Goal: Information Seeking & Learning: Find specific fact

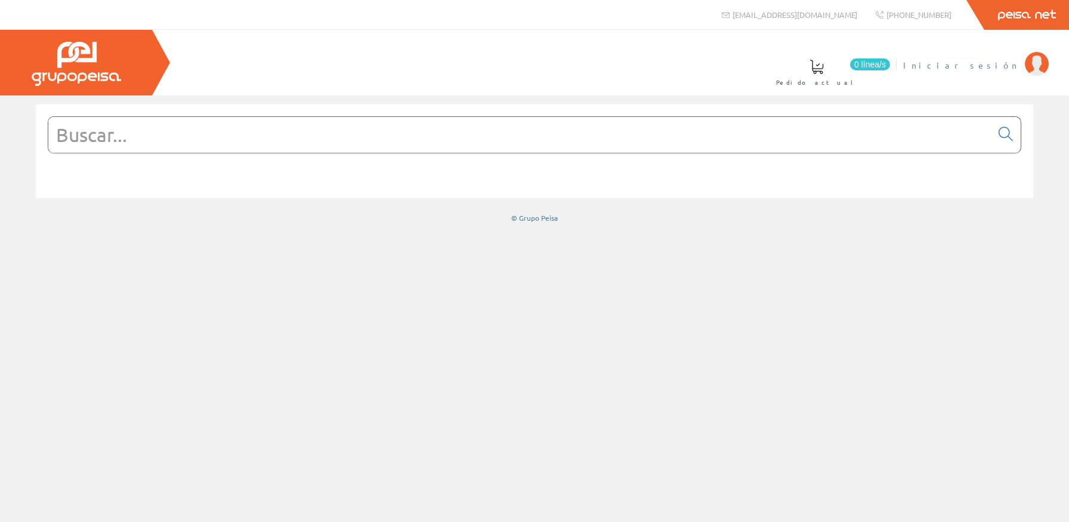
click at [989, 54] on link "Iniciar sesión" at bounding box center [976, 55] width 146 height 11
click at [555, 116] on div at bounding box center [535, 134] width 974 height 37
click at [553, 126] on input "text" at bounding box center [519, 135] width 943 height 36
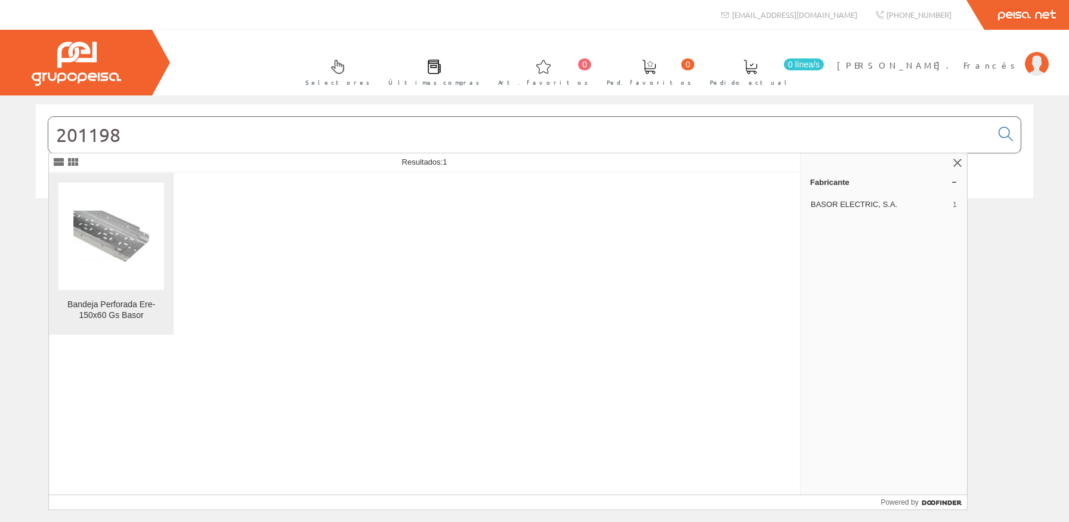
type input "201198"
click at [141, 206] on figure at bounding box center [111, 236] width 106 height 107
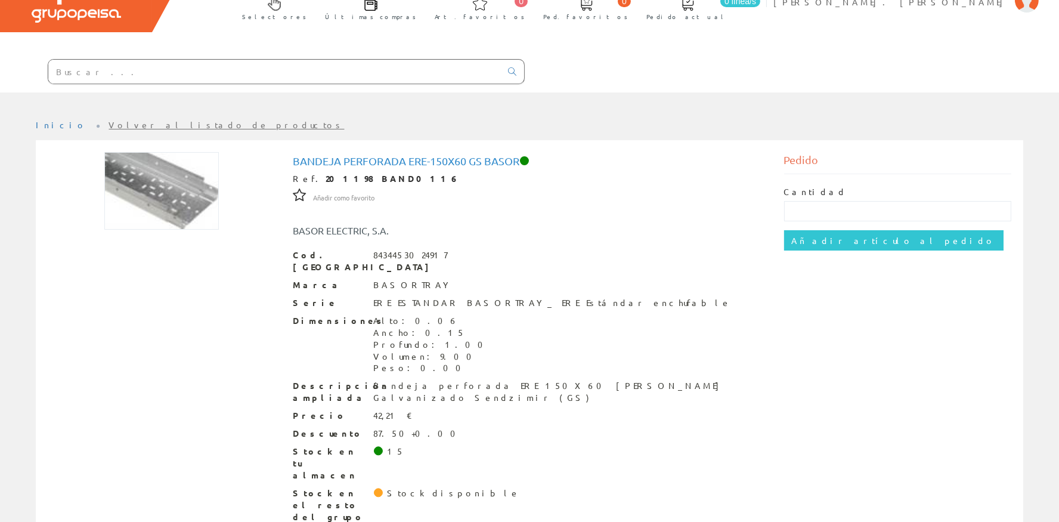
scroll to position [67, 0]
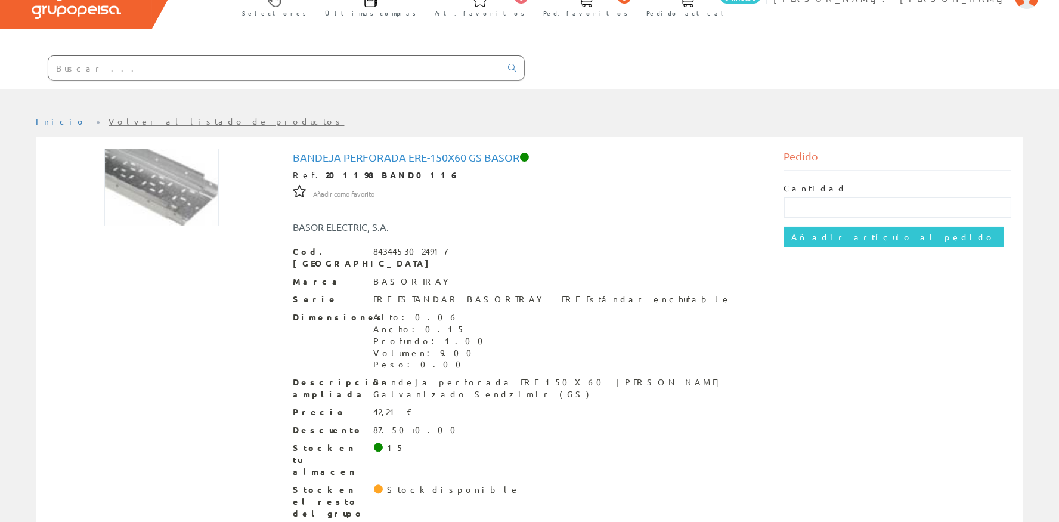
click at [381, 484] on div "Stock en el resto del grupo Stock disponible" at bounding box center [529, 502] width 473 height 36
click at [376, 485] on span at bounding box center [378, 489] width 9 height 9
